Goal: Entertainment & Leisure: Browse casually

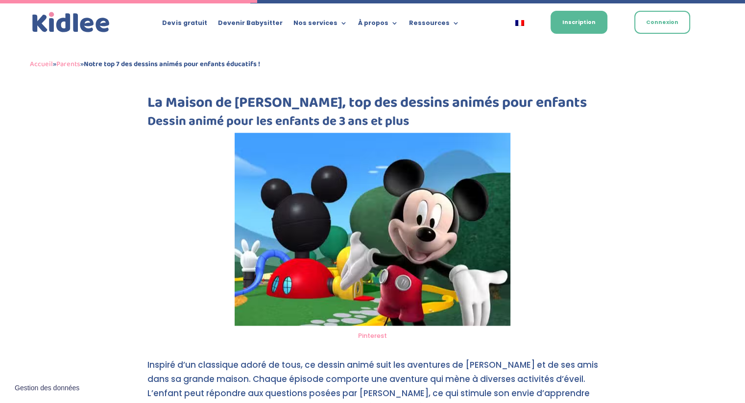
scroll to position [1080, 0]
click at [360, 243] on img at bounding box center [373, 229] width 276 height 193
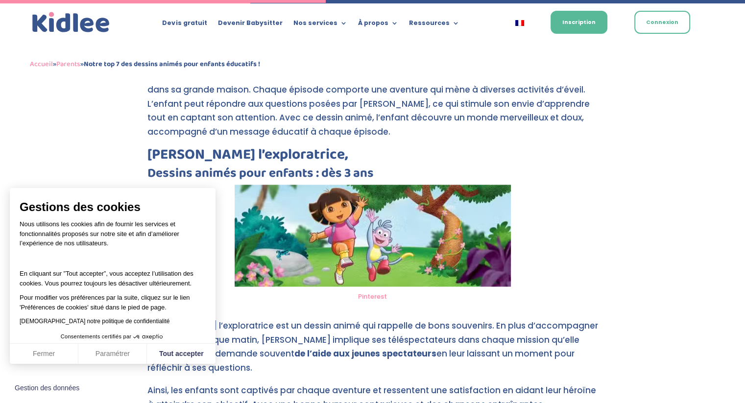
scroll to position [1370, 0]
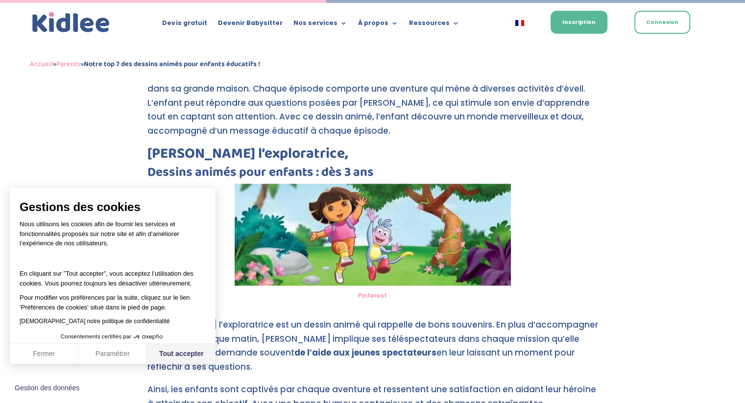
click at [178, 355] on button "Tout accepter" at bounding box center [181, 354] width 69 height 21
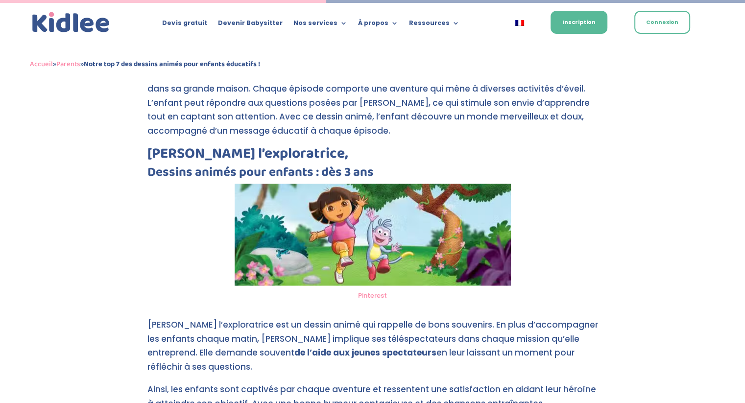
click at [402, 237] on img at bounding box center [373, 235] width 276 height 102
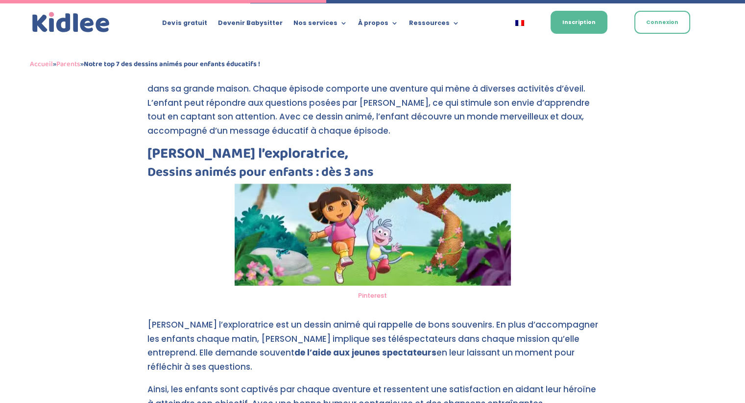
click at [370, 239] on img at bounding box center [373, 235] width 276 height 102
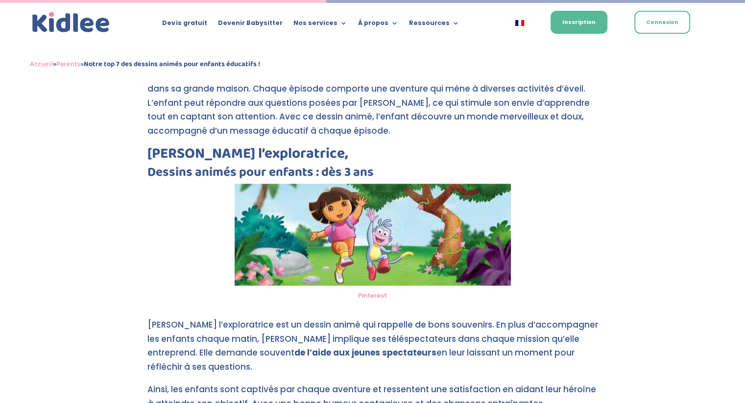
click at [378, 233] on img at bounding box center [373, 235] width 276 height 102
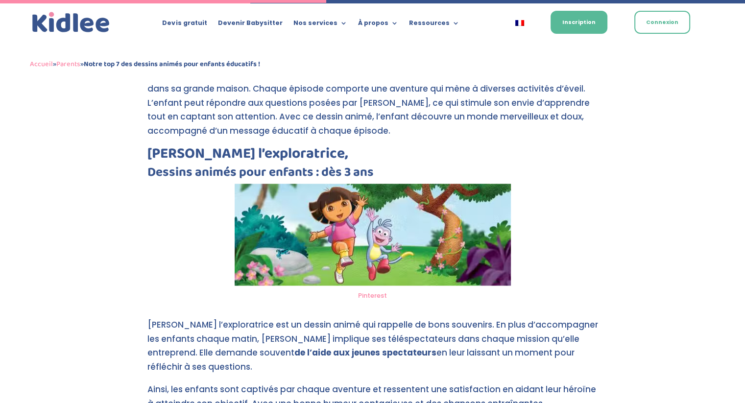
click at [372, 232] on img at bounding box center [373, 235] width 276 height 102
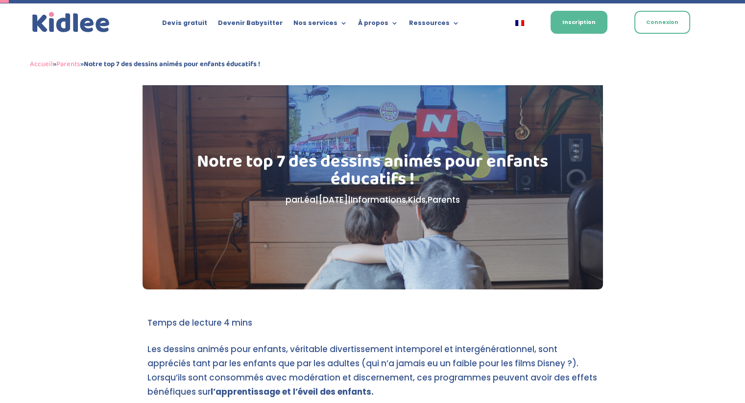
scroll to position [37, 0]
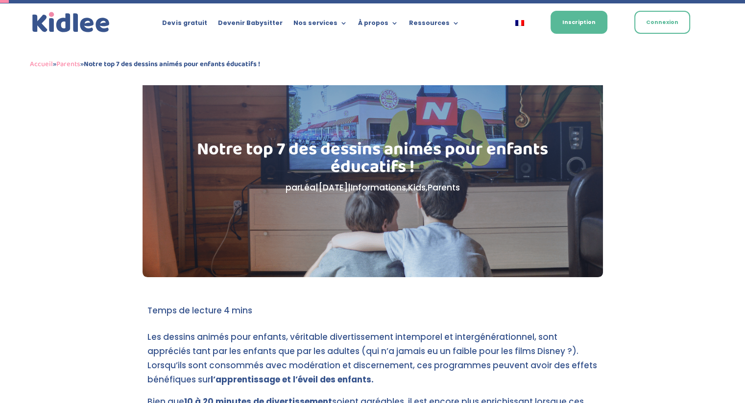
click at [493, 196] on div "Notre top 7 des dessins animés pour enfants éducatifs ! par Léa | [DATE] | Info…" at bounding box center [372, 167] width 387 height 71
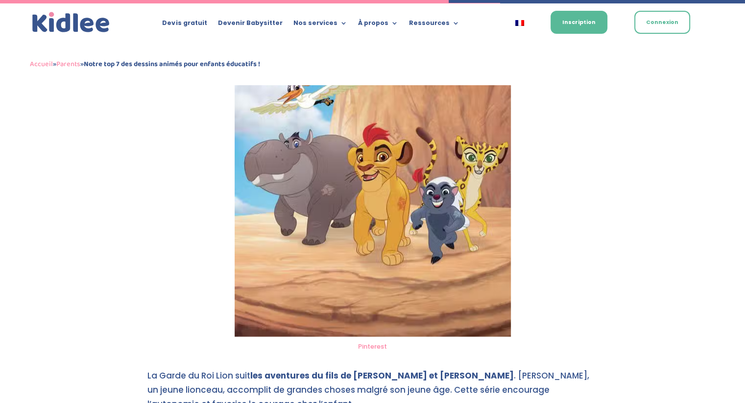
scroll to position [1885, 0]
click at [410, 202] on img at bounding box center [373, 153] width 276 height 367
click at [450, 227] on img at bounding box center [373, 153] width 276 height 367
click at [455, 233] on img at bounding box center [373, 153] width 276 height 367
click at [331, 208] on img at bounding box center [373, 153] width 276 height 367
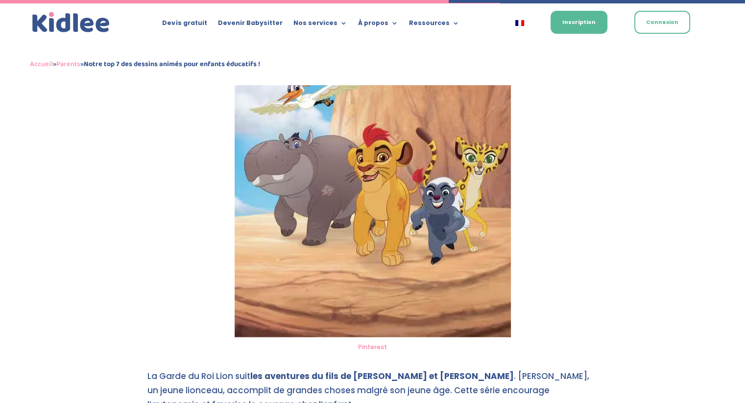
click at [469, 240] on img at bounding box center [373, 153] width 276 height 367
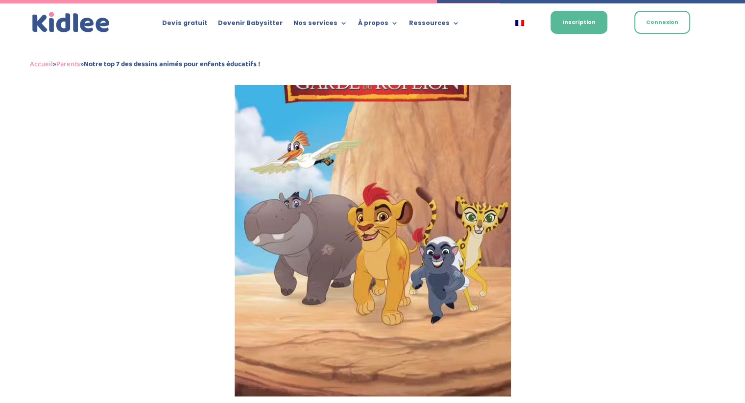
scroll to position [1821, 0]
